Goal: Task Accomplishment & Management: Use online tool/utility

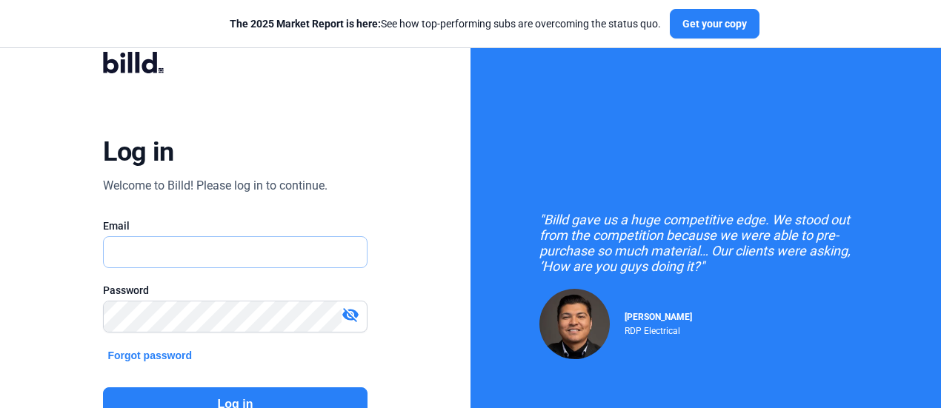
type input "[PERSON_NAME][EMAIL_ADDRESS][DOMAIN_NAME]"
click at [353, 315] on mat-icon "visibility_off" at bounding box center [351, 315] width 18 height 18
click at [342, 136] on div "Log in Welcome to Billd! Please log in to continue. Email [PERSON_NAME][EMAIL_A…" at bounding box center [235, 266] width 339 height 467
click at [236, 396] on button "Log in" at bounding box center [235, 404] width 264 height 34
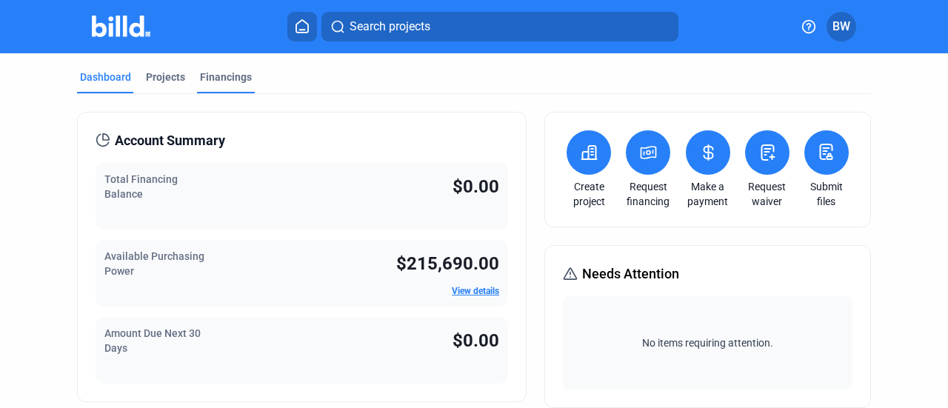
click at [239, 79] on div "Financings" at bounding box center [226, 77] width 52 height 15
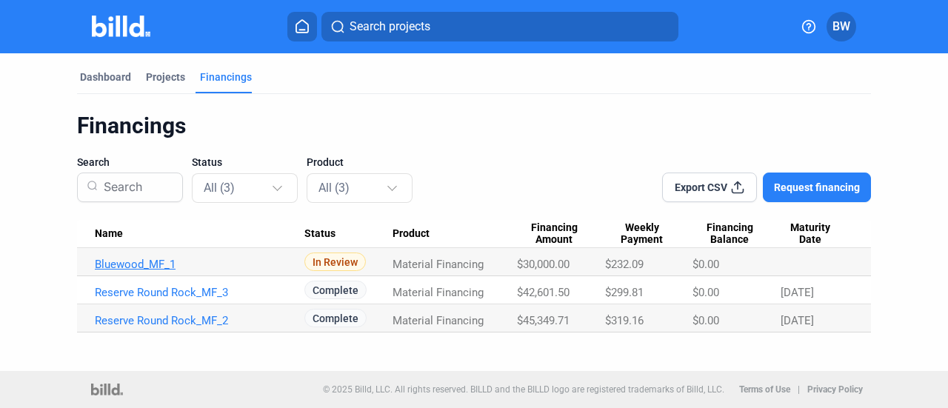
click at [130, 264] on link "Bluewood_MF_1" at bounding box center [200, 264] width 210 height 13
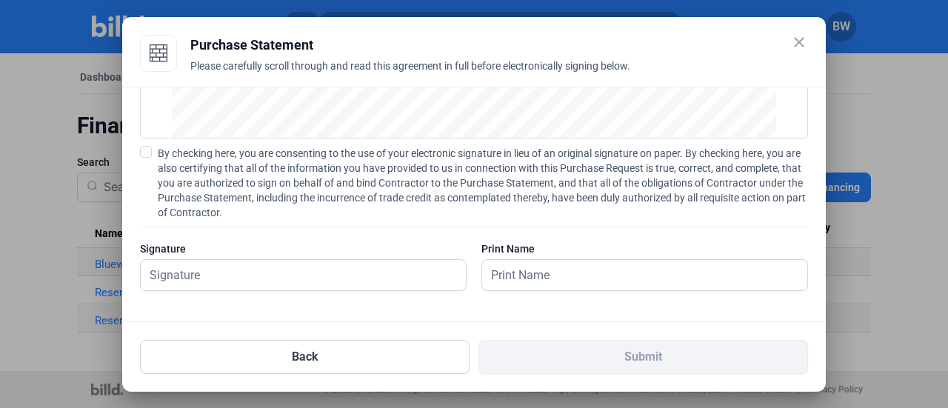
scroll to position [230, 0]
click at [199, 276] on input "text" at bounding box center [295, 274] width 309 height 30
type input "[PERSON_NAME]"
drag, startPoint x: 253, startPoint y: 264, endPoint x: 128, endPoint y: 275, distance: 125.7
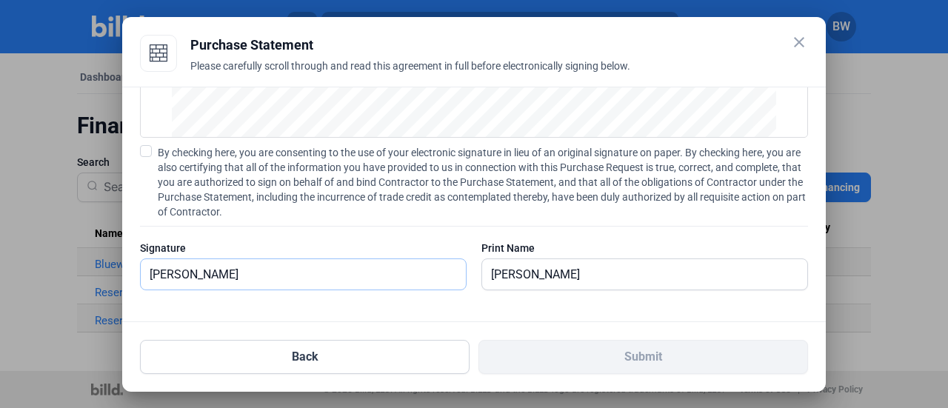
click at [128, 275] on div "PURCHASE STATEMENT This PURCHASE STATEMENT is being executed and delivered purs…" at bounding box center [474, 205] width 704 height 236
type input "[PERSON_NAME]"
click at [802, 42] on mat-icon "close" at bounding box center [799, 42] width 18 height 18
